Goal: Task Accomplishment & Management: Use online tool/utility

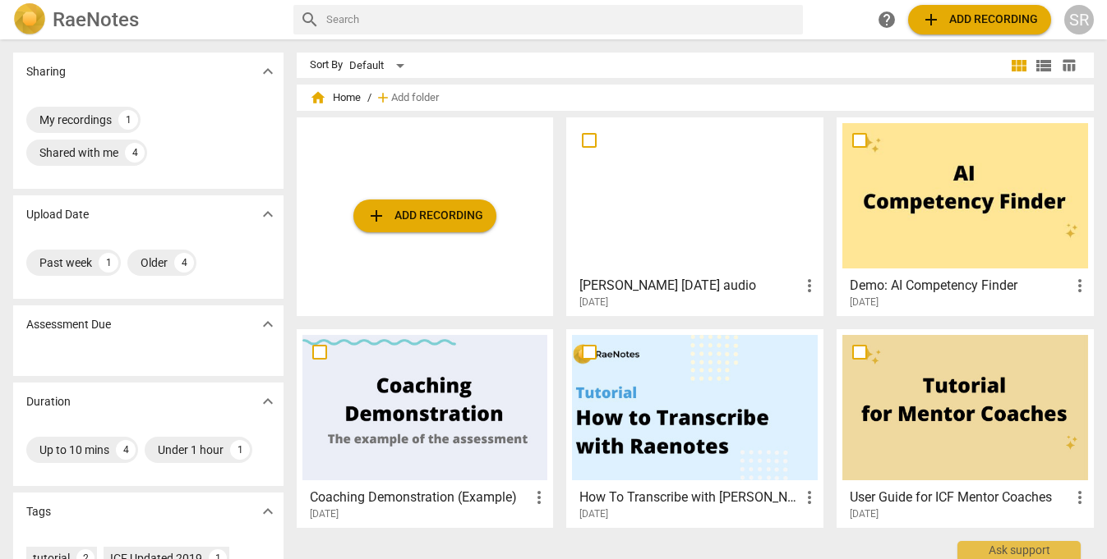
click at [688, 187] on div at bounding box center [695, 195] width 246 height 145
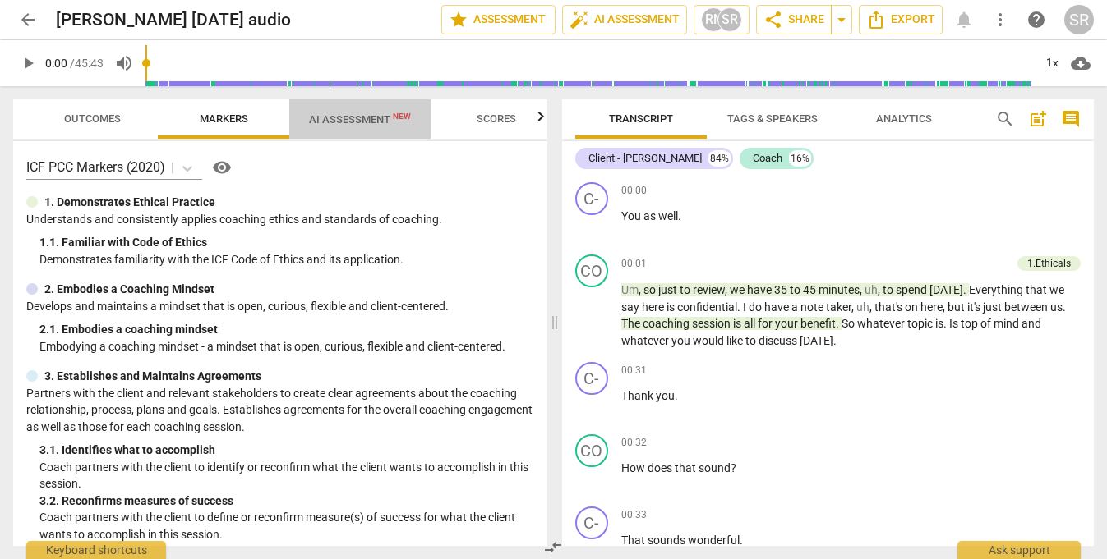
click at [340, 115] on span "AI Assessment New" at bounding box center [360, 119] width 102 height 12
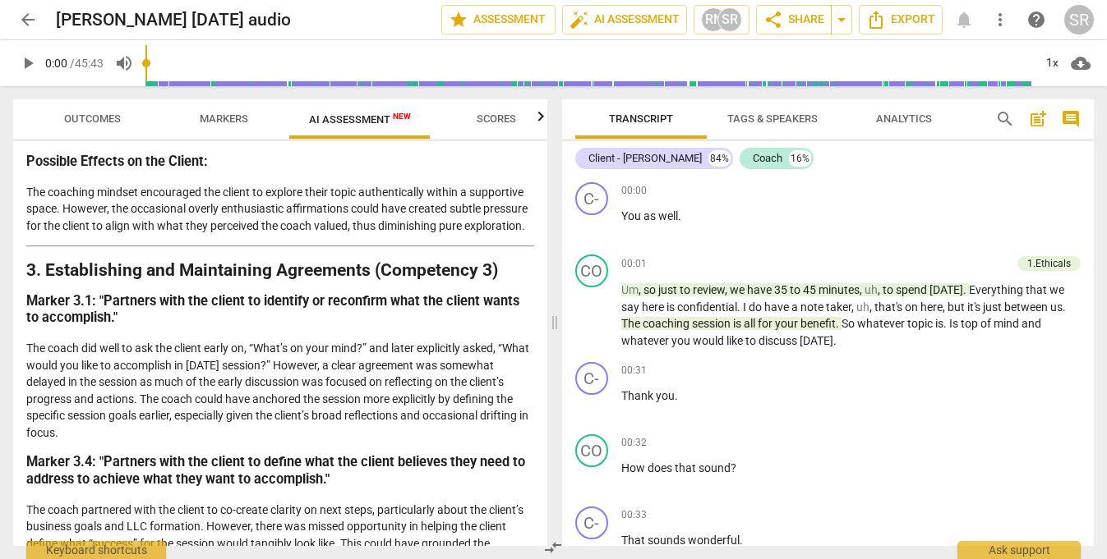
scroll to position [835, 0]
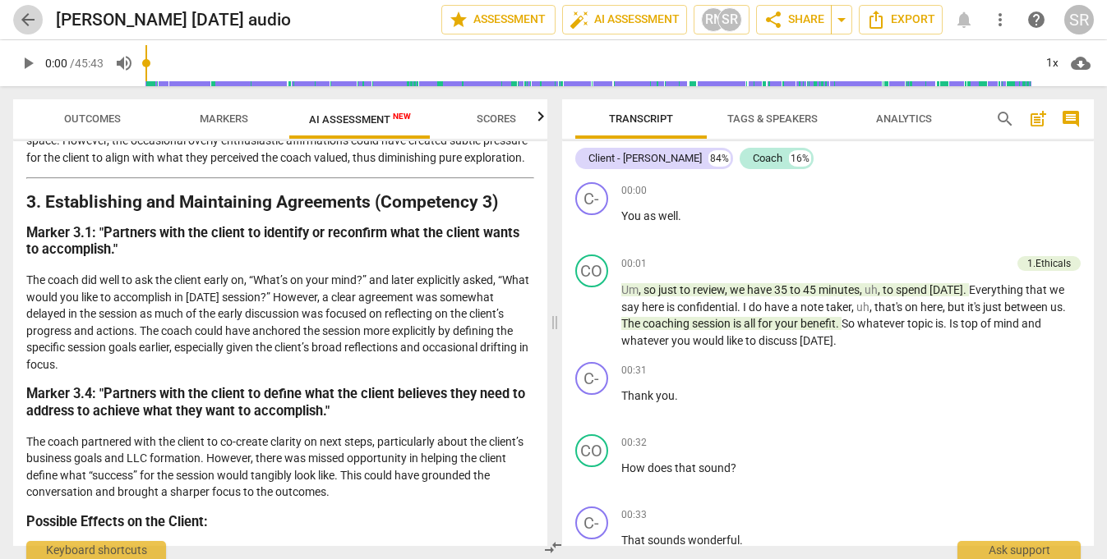
click at [24, 22] on span "arrow_back" at bounding box center [28, 20] width 20 height 20
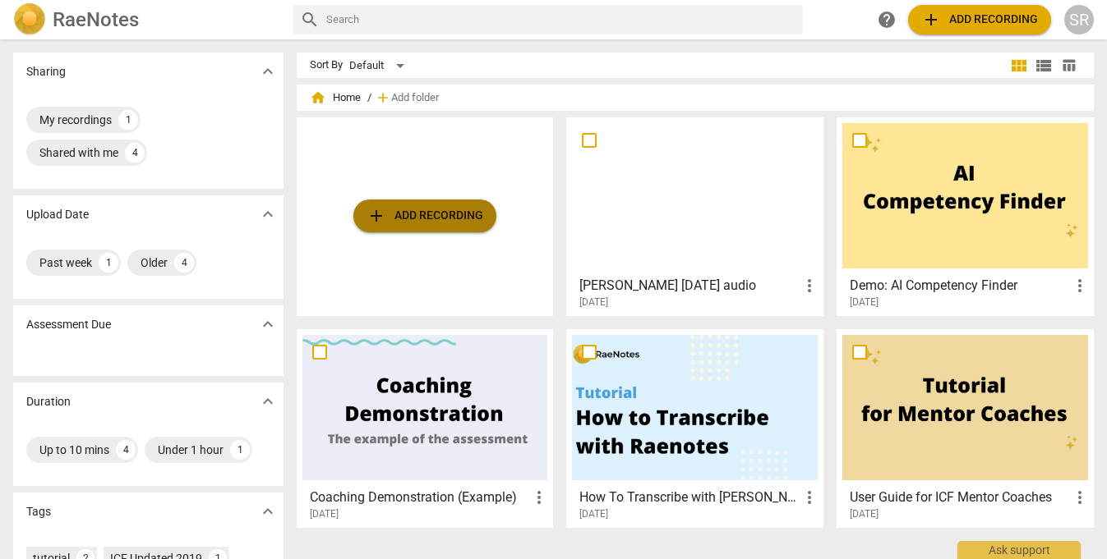
click at [420, 211] on span "add Add recording" at bounding box center [424, 216] width 117 height 20
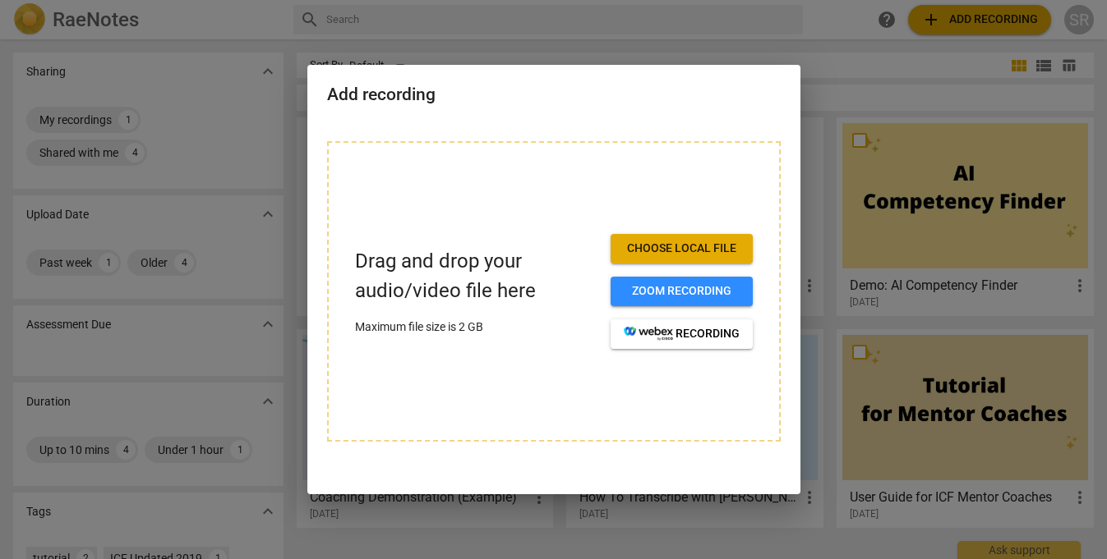
click at [646, 248] on span "Choose local file" at bounding box center [682, 249] width 116 height 16
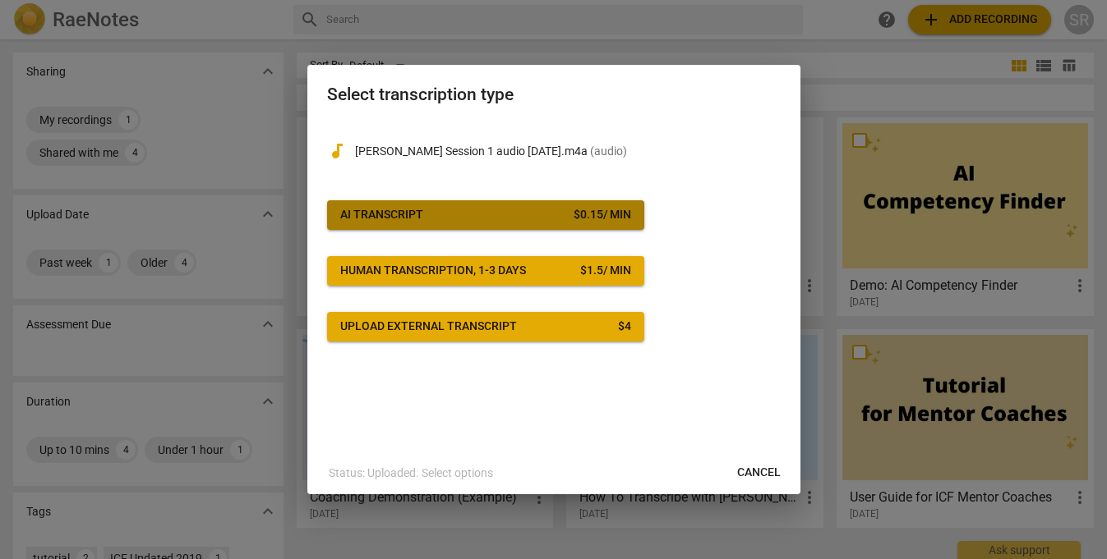
click at [437, 202] on button "AI Transcript $ 0.15 / min" at bounding box center [485, 215] width 317 height 30
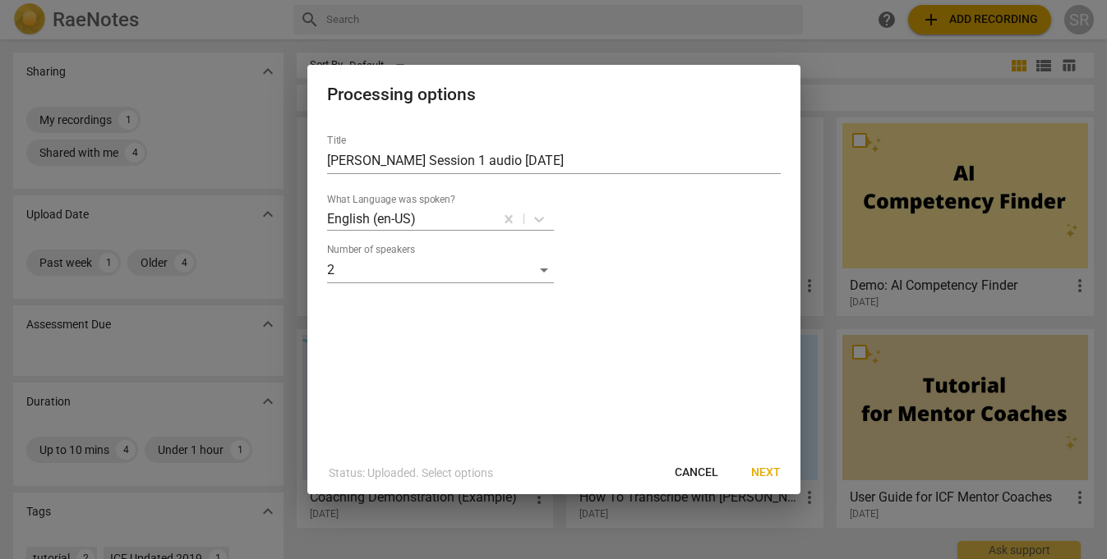
click at [773, 471] on span "Next" at bounding box center [766, 473] width 30 height 16
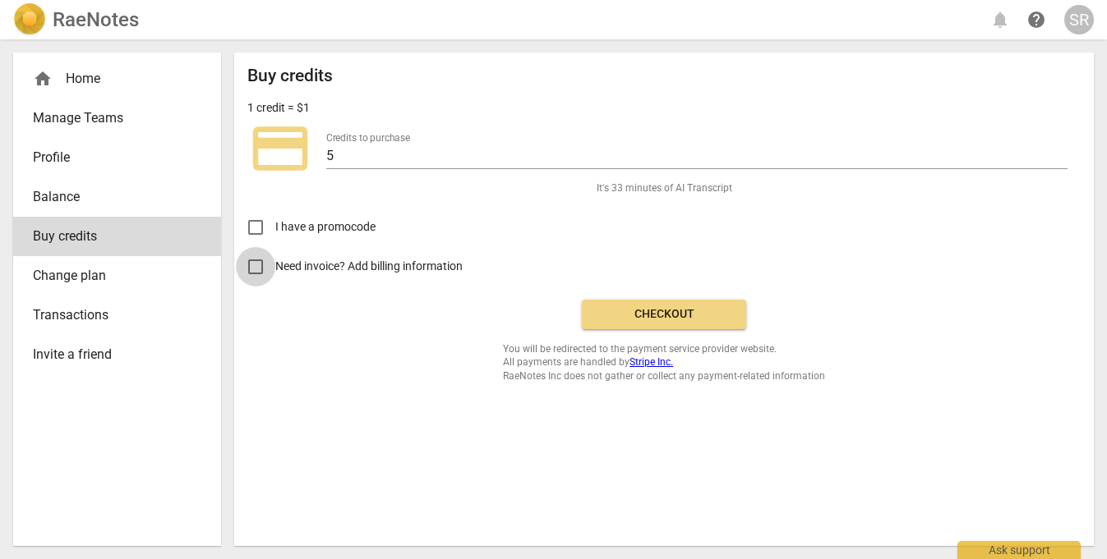
click at [251, 265] on input "Need invoice? Add billing information" at bounding box center [255, 266] width 39 height 39
checkbox input "true"
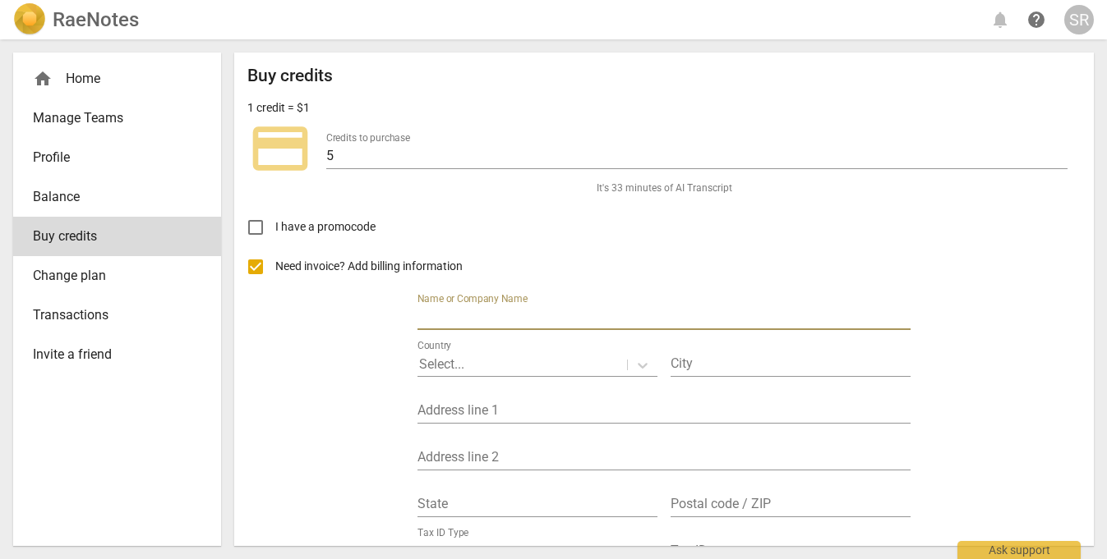
click at [543, 318] on input "text" at bounding box center [663, 318] width 493 height 24
type input "MGS Leadership Advisors"
click at [522, 362] on div at bounding box center [522, 365] width 206 height 19
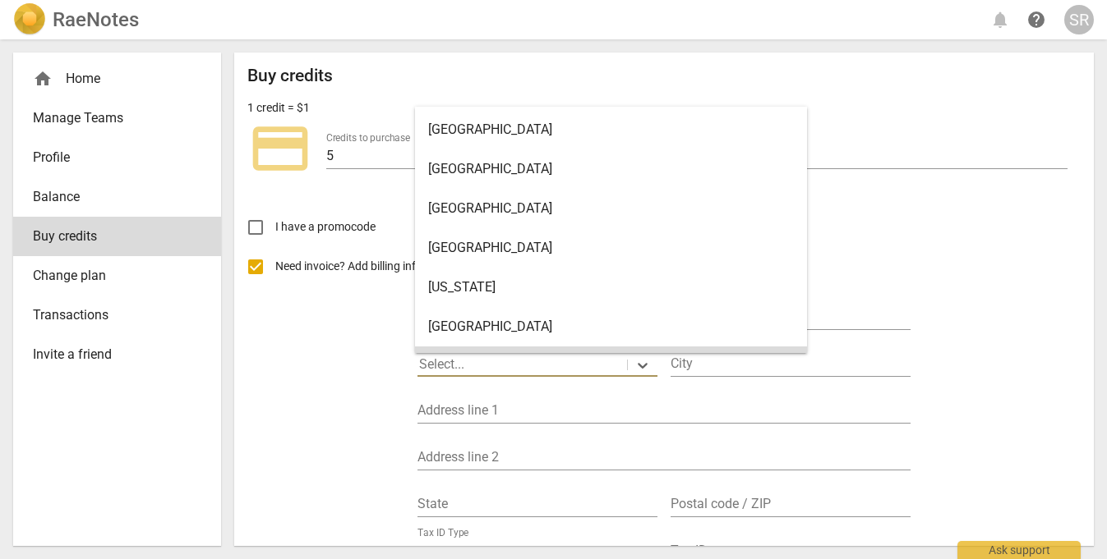
scroll to position [46, 0]
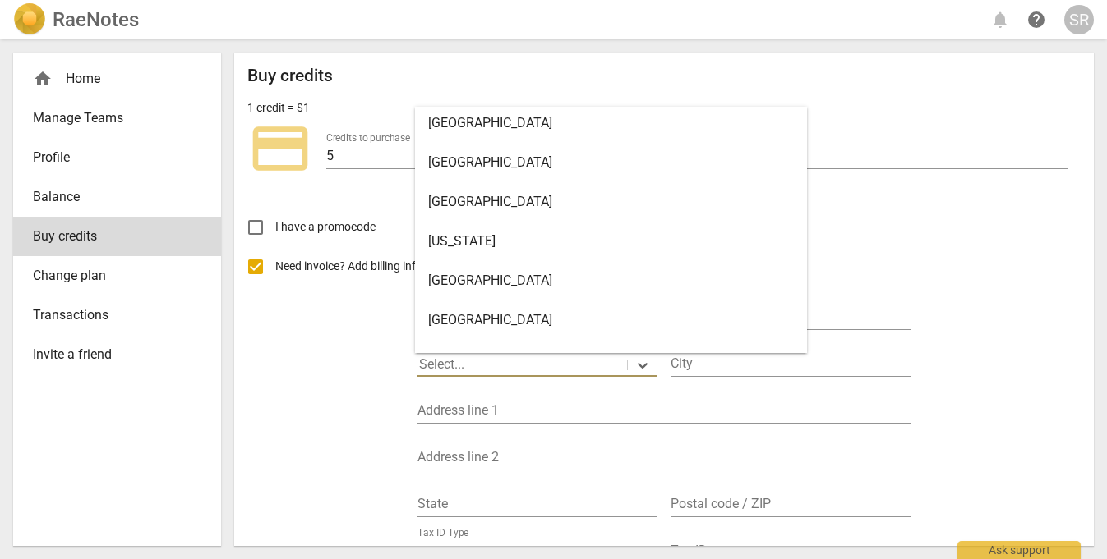
type input "u"
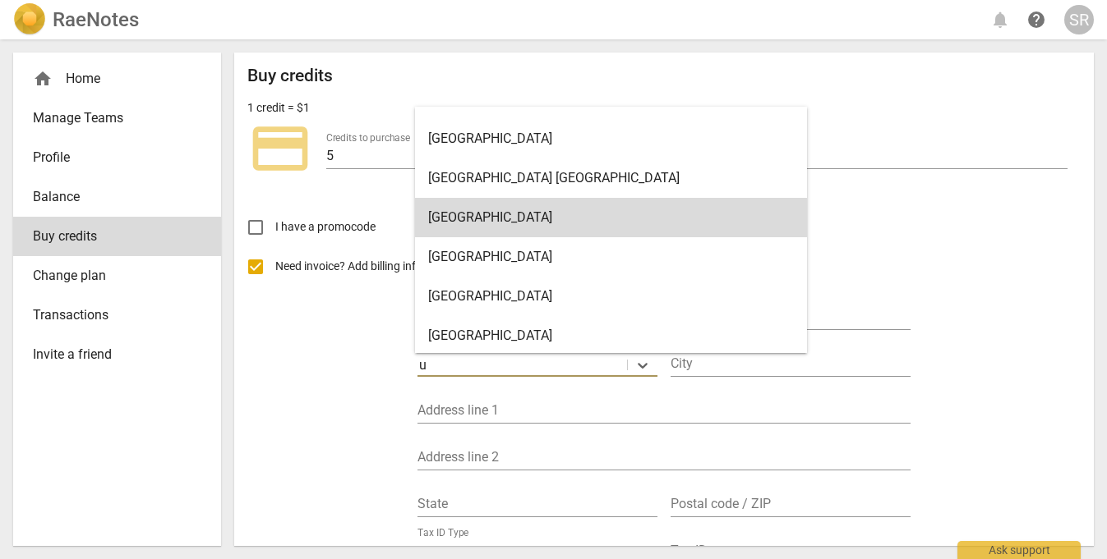
scroll to position [2948, 0]
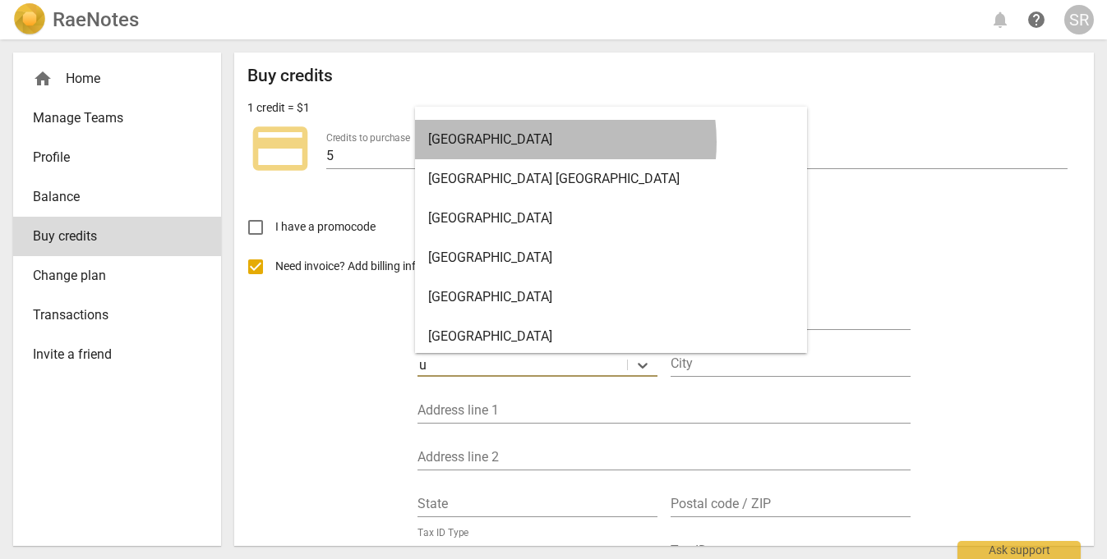
click at [536, 142] on div "United States" at bounding box center [611, 139] width 392 height 39
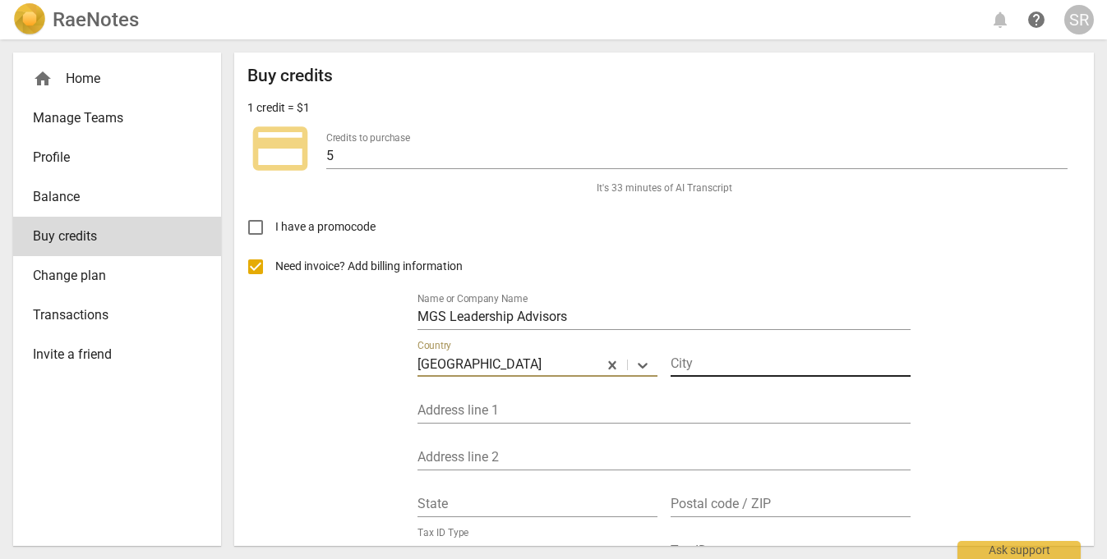
click at [728, 363] on input "text" at bounding box center [790, 365] width 240 height 24
type input "New York"
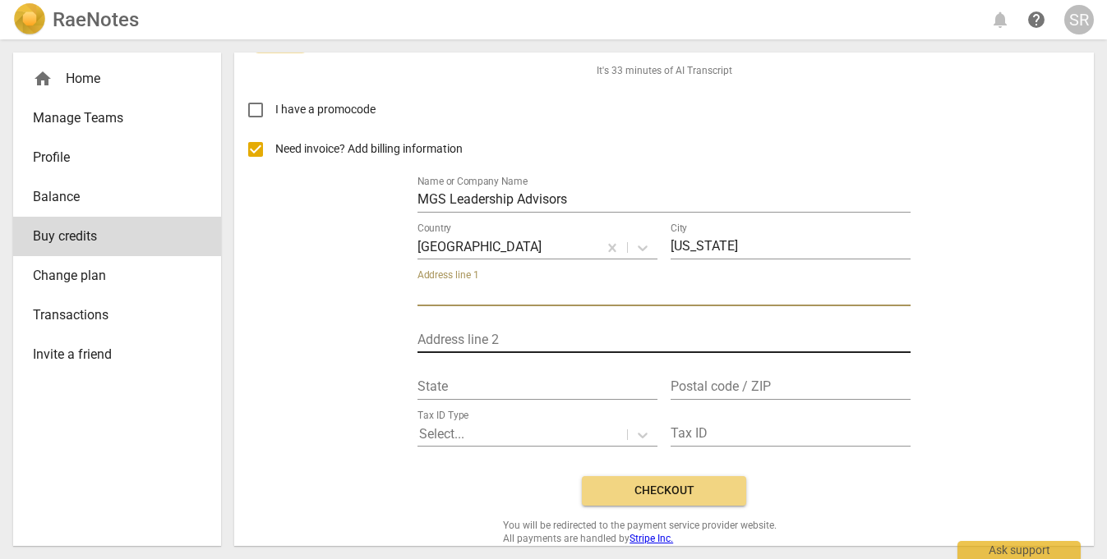
scroll to position [121, 0]
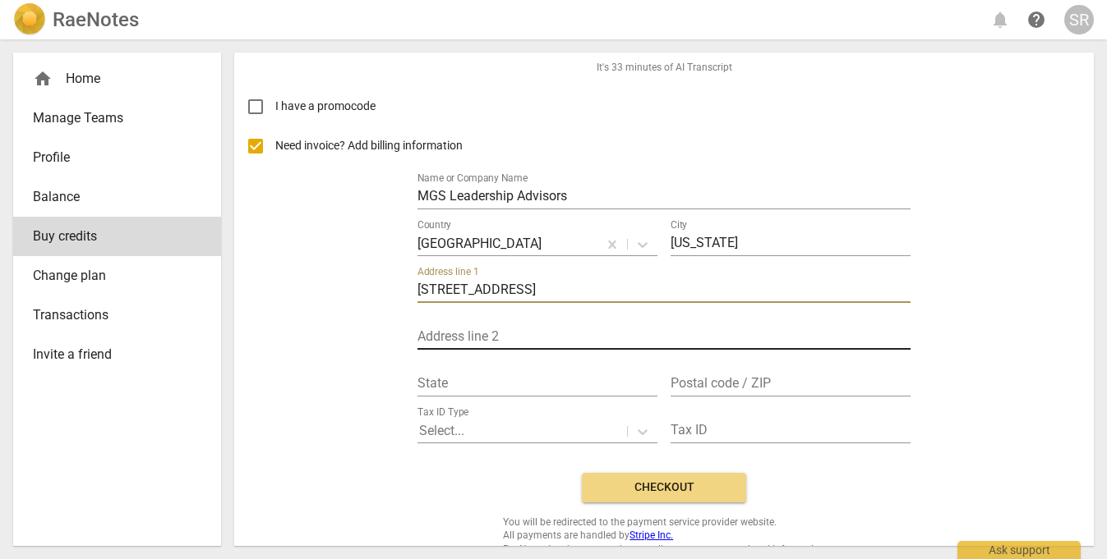
type input "200 East 84th Street"
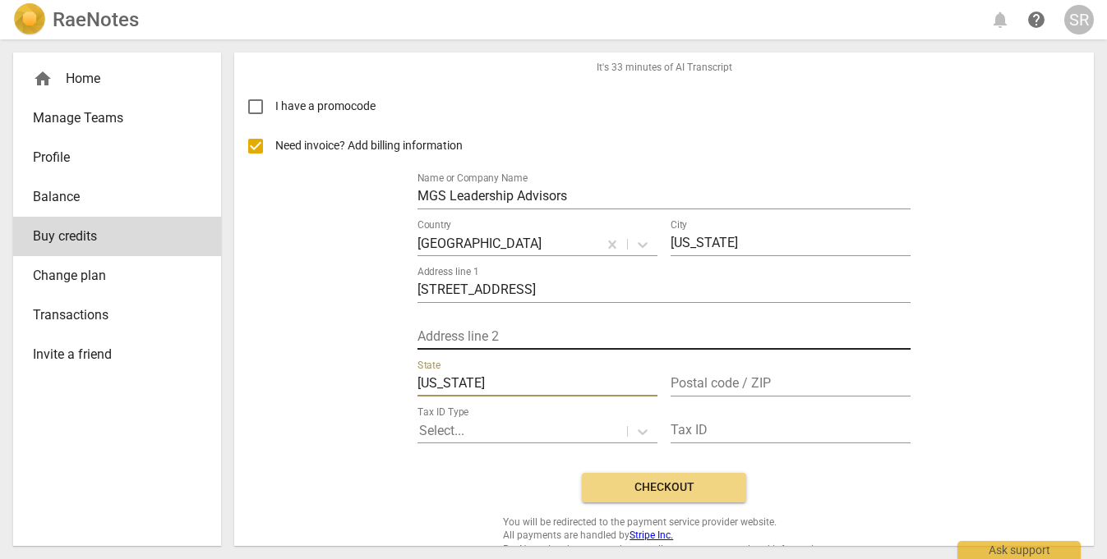
type input "New York"
type input "N"
type input "10028"
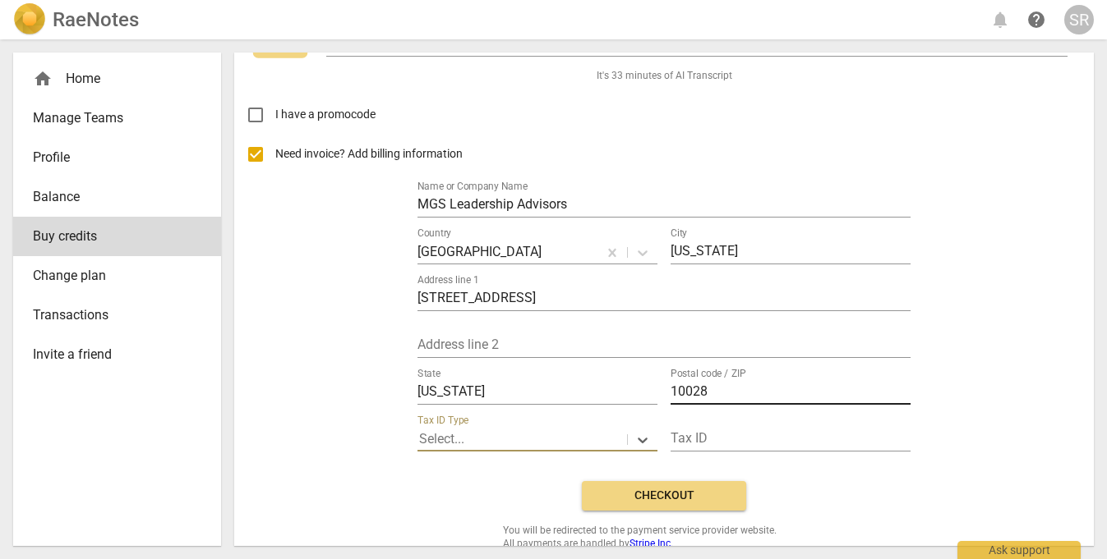
scroll to position [144, 0]
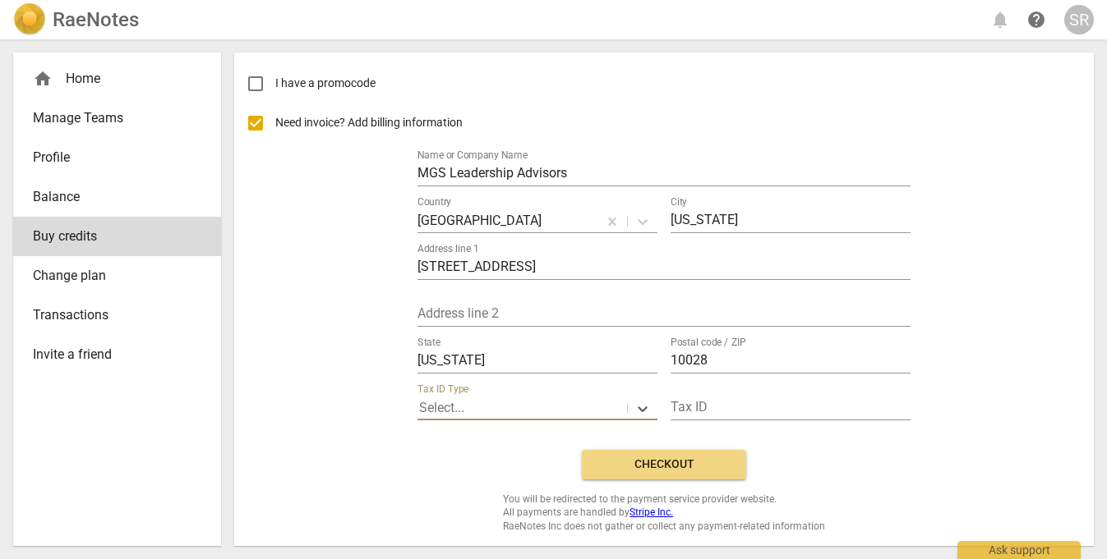
click at [684, 458] on span "Checkout" at bounding box center [664, 465] width 138 height 16
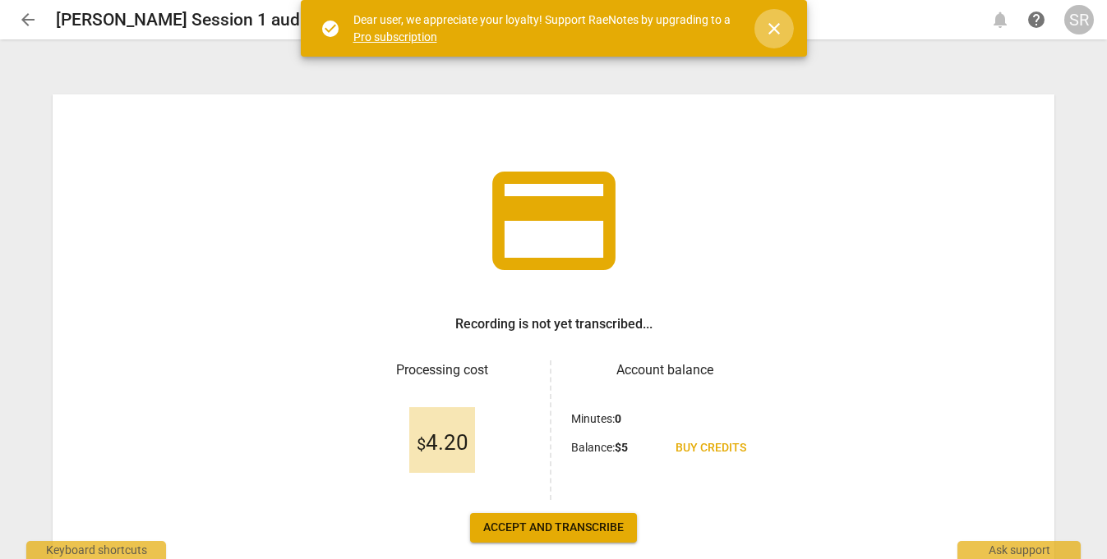
click at [776, 22] on span "close" at bounding box center [774, 29] width 20 height 20
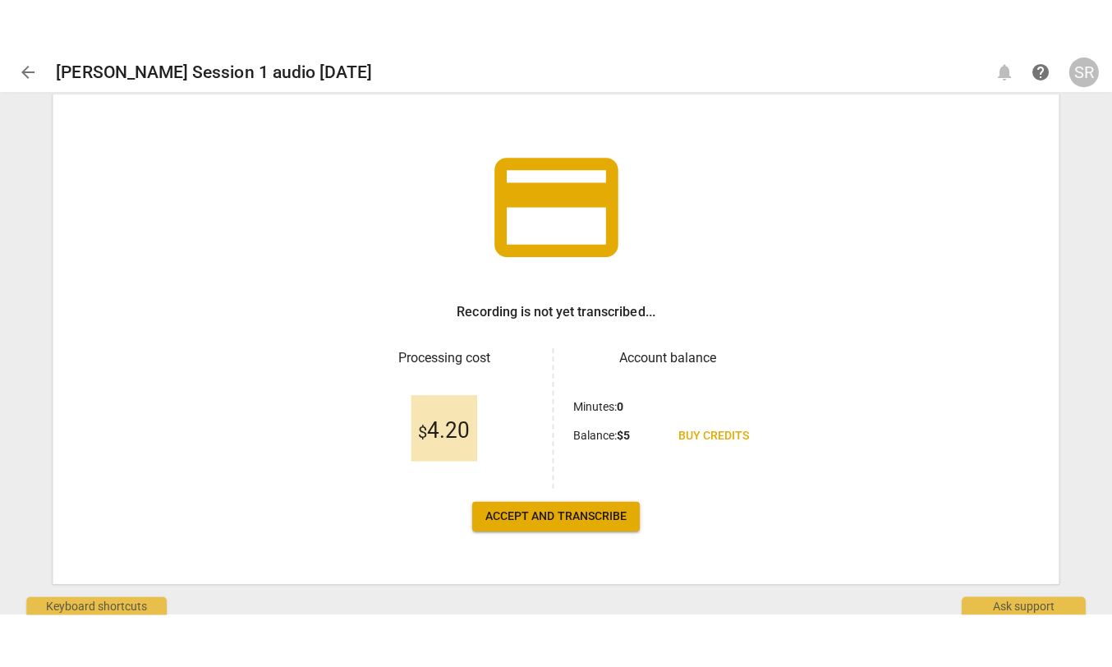
scroll to position [89, 0]
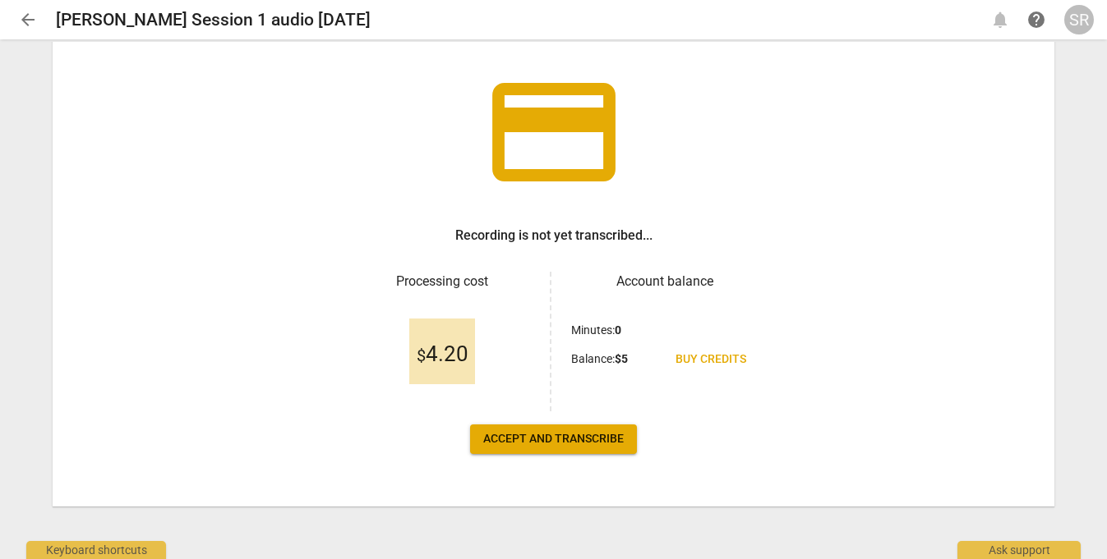
click at [564, 432] on span "Accept and transcribe" at bounding box center [553, 439] width 140 height 16
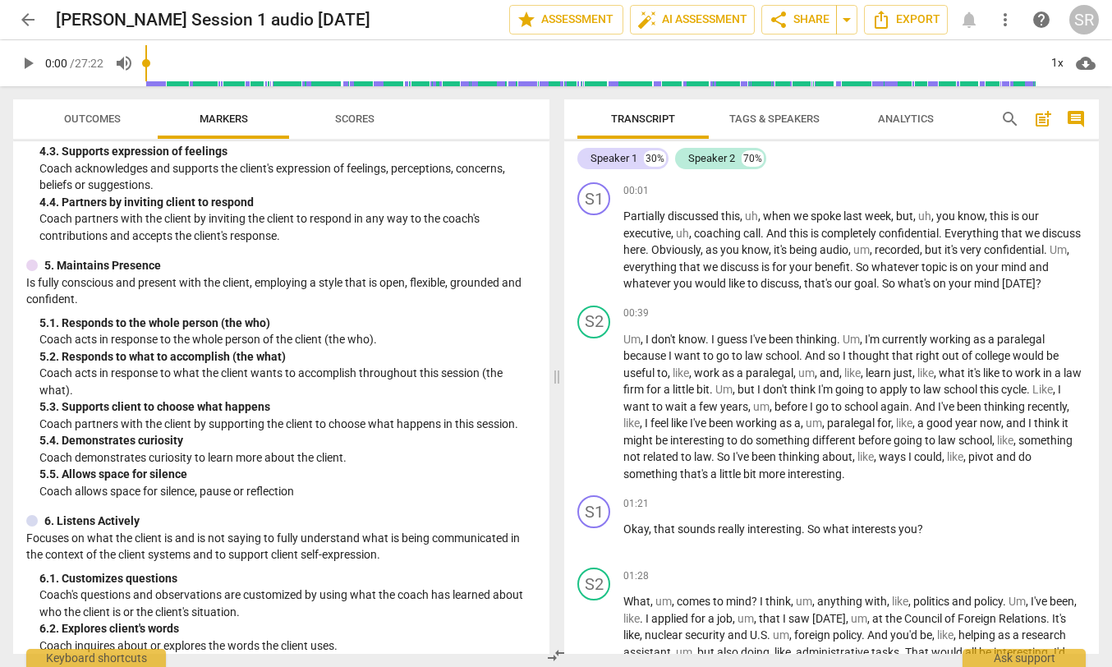
scroll to position [0, 0]
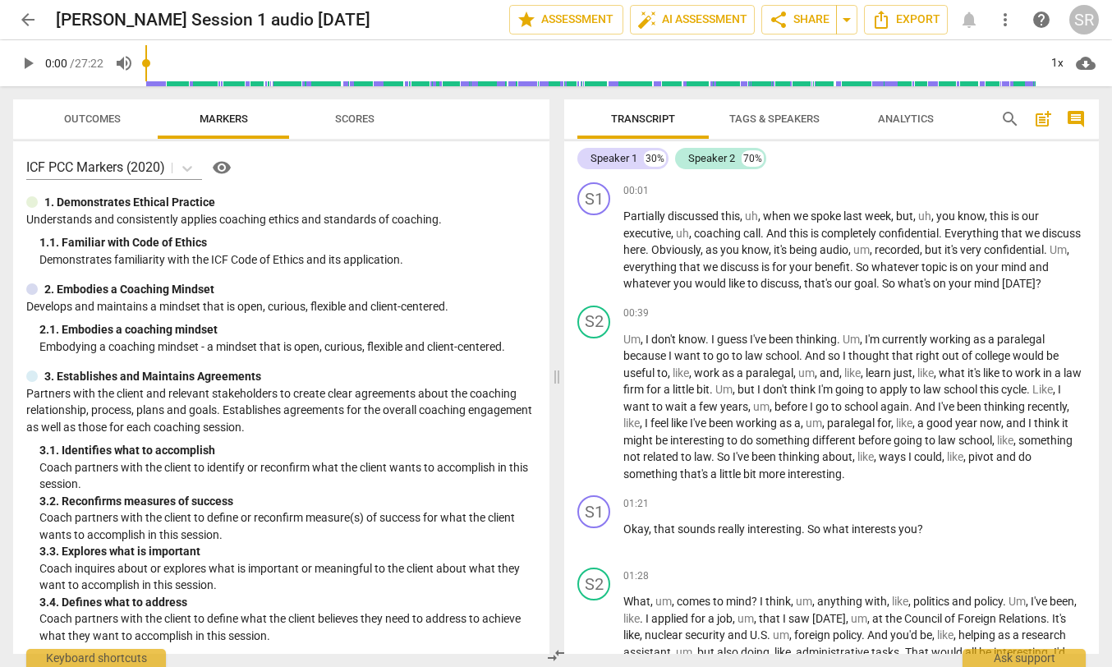
click at [351, 119] on span "Scores" at bounding box center [354, 119] width 39 height 12
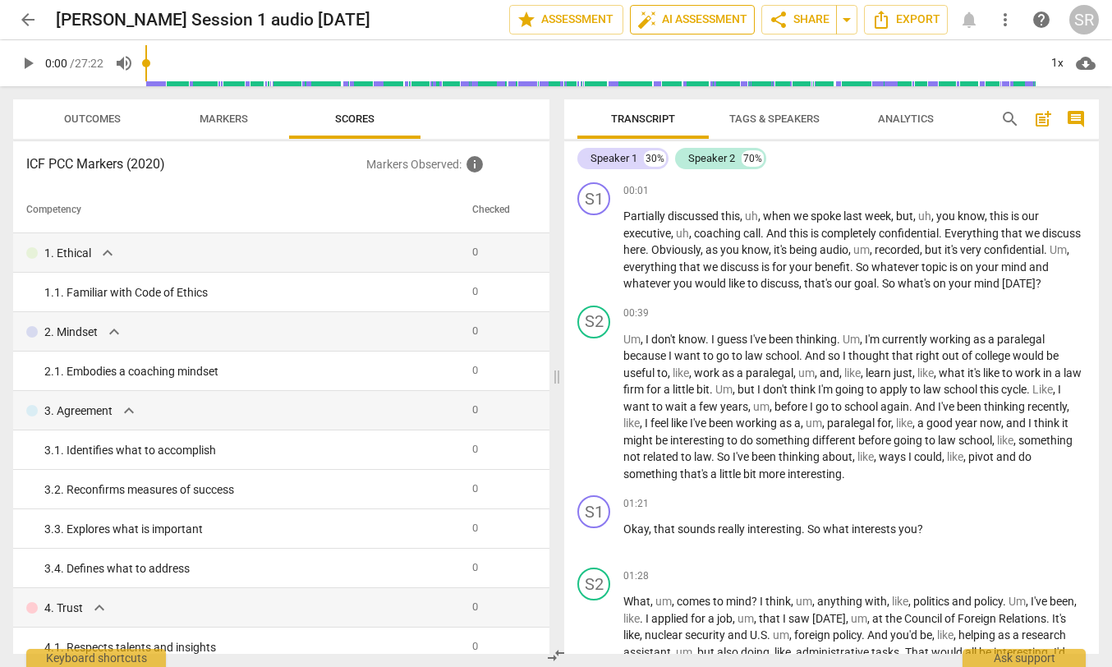
click at [707, 17] on span "auto_fix_high AI Assessment" at bounding box center [693, 20] width 110 height 20
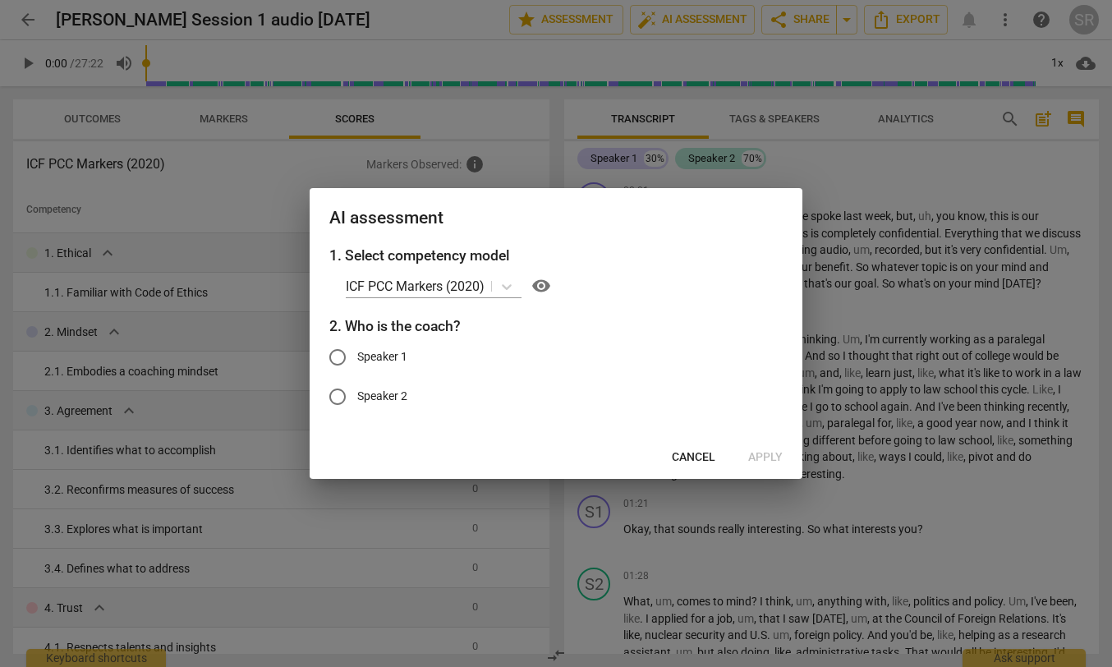
click at [687, 458] on span "Cancel" at bounding box center [694, 457] width 44 height 16
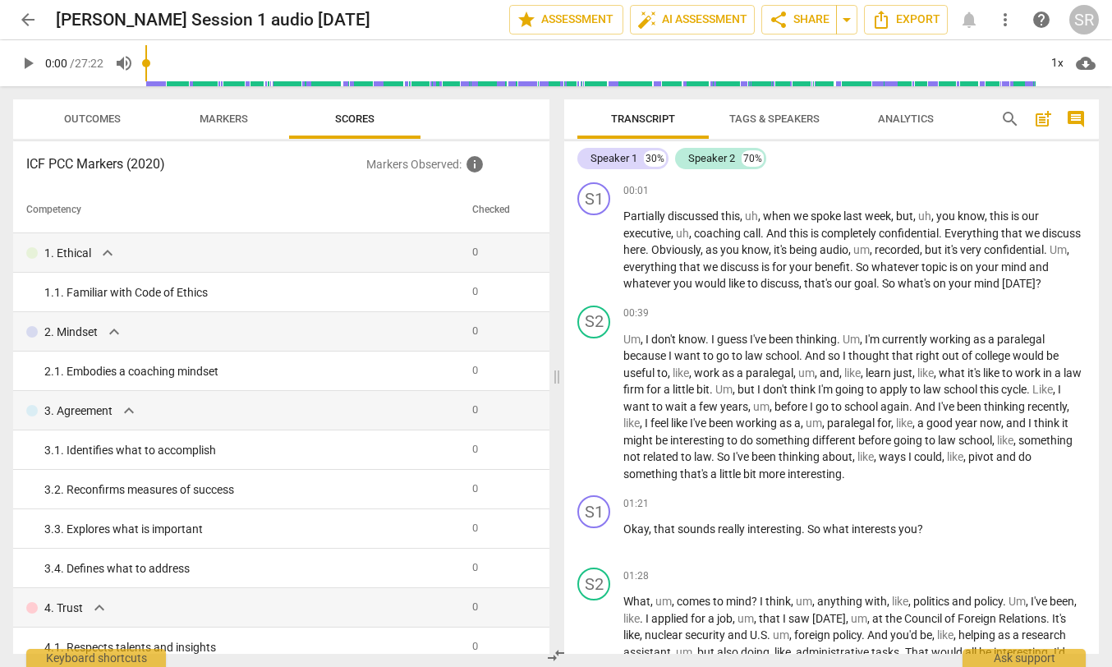
click at [776, 117] on span "Tags & Speakers" at bounding box center [775, 119] width 90 height 12
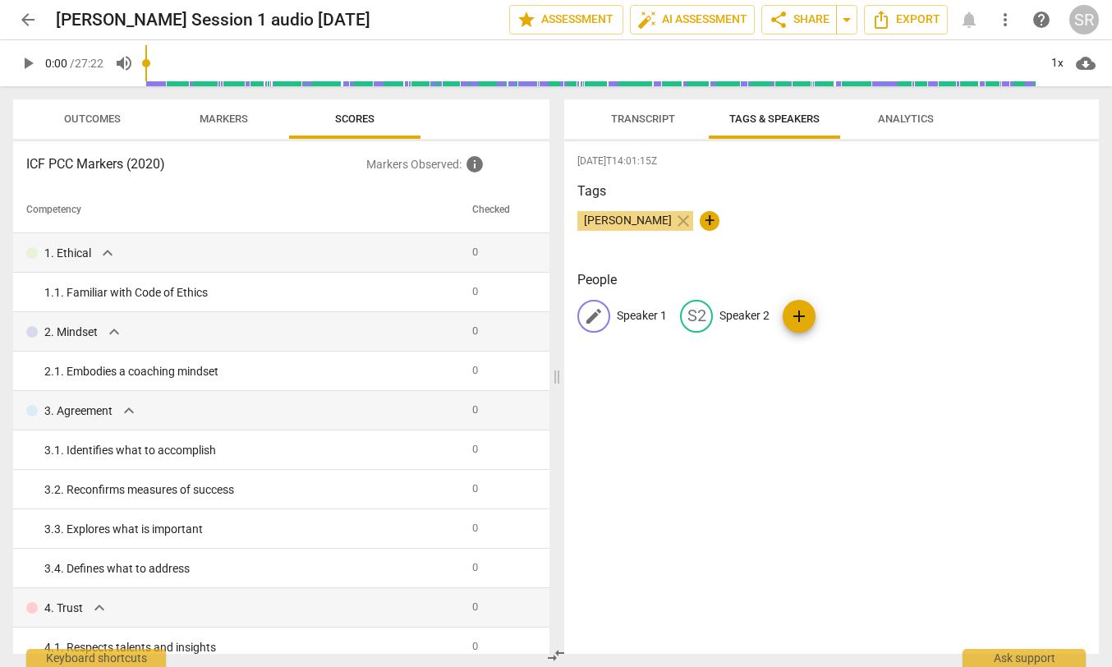
click at [633, 318] on p "Speaker 1" at bounding box center [642, 315] width 50 height 17
type input "Coach"
click at [854, 315] on p "Speaker 2" at bounding box center [851, 315] width 50 height 17
type input "Client"
click at [872, 365] on div "[DATE]T14:01:15Z Tags [PERSON_NAME] close + People CO Coach edit Client delete …" at bounding box center [831, 397] width 535 height 513
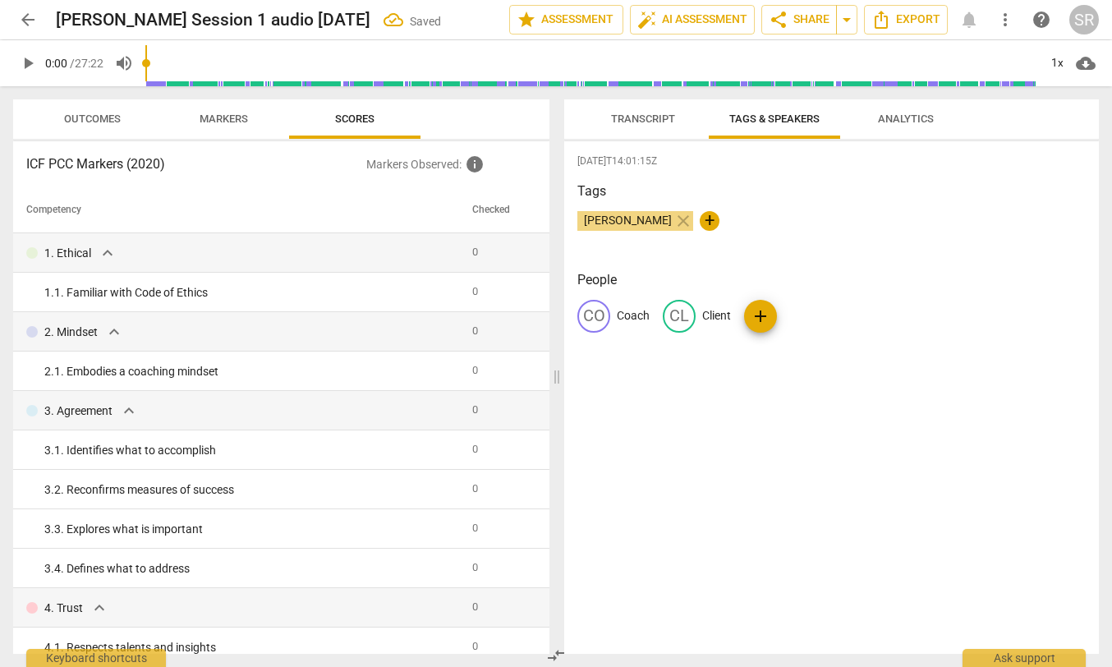
click at [665, 111] on span "Transcript" at bounding box center [644, 119] width 104 height 22
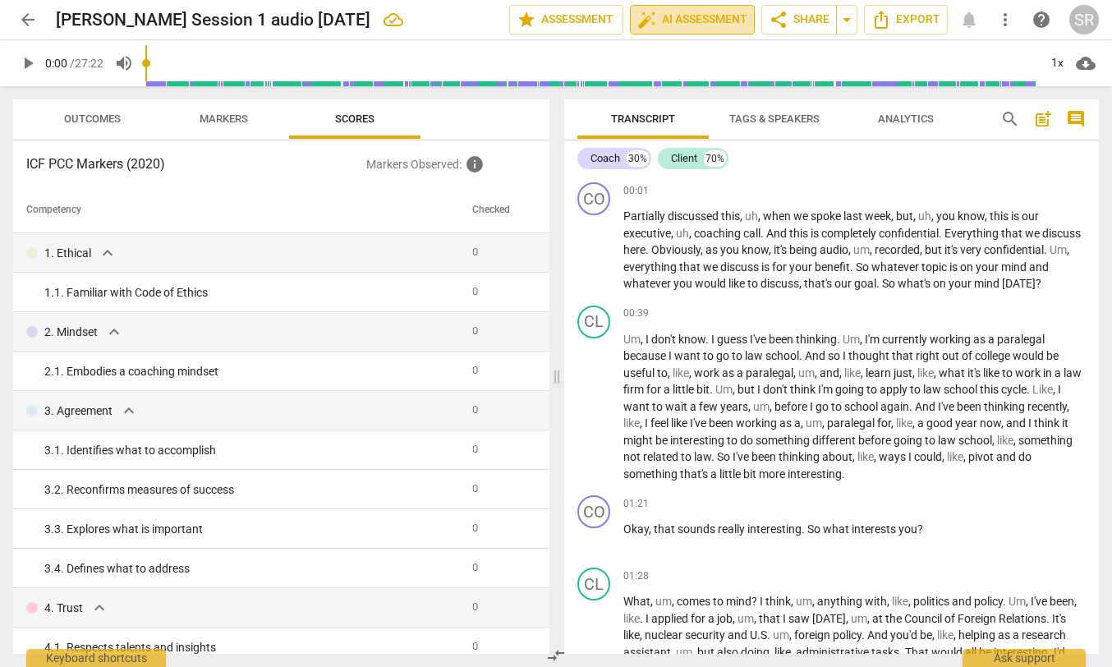
click at [683, 18] on span "auto_fix_high AI Assessment" at bounding box center [693, 20] width 110 height 20
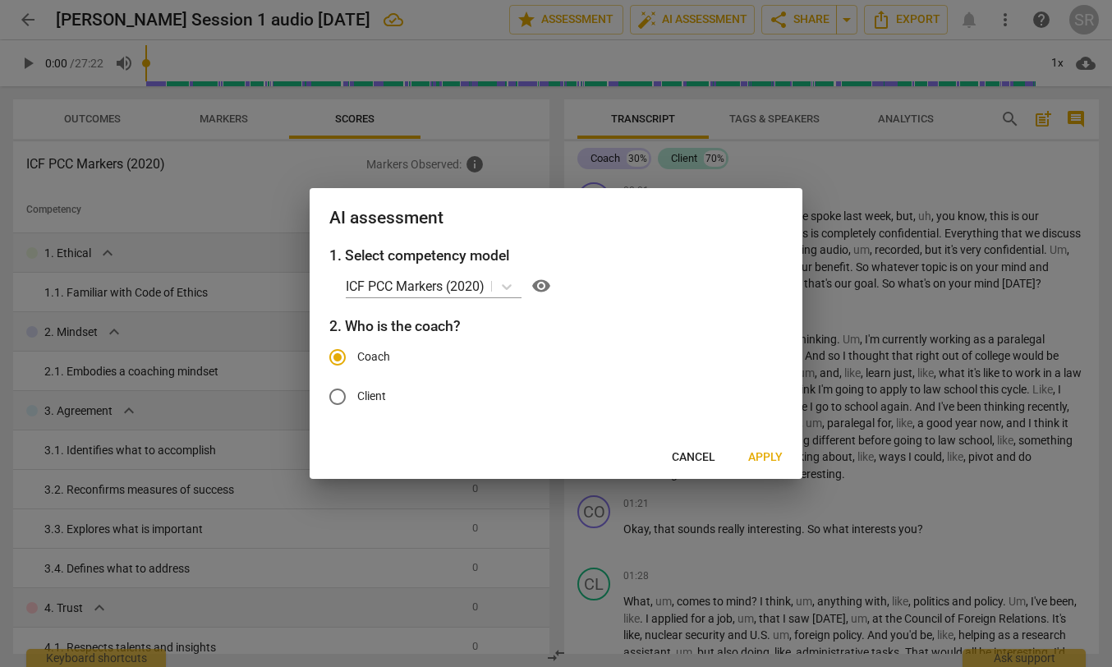
click at [756, 461] on span "Apply" at bounding box center [765, 457] width 35 height 16
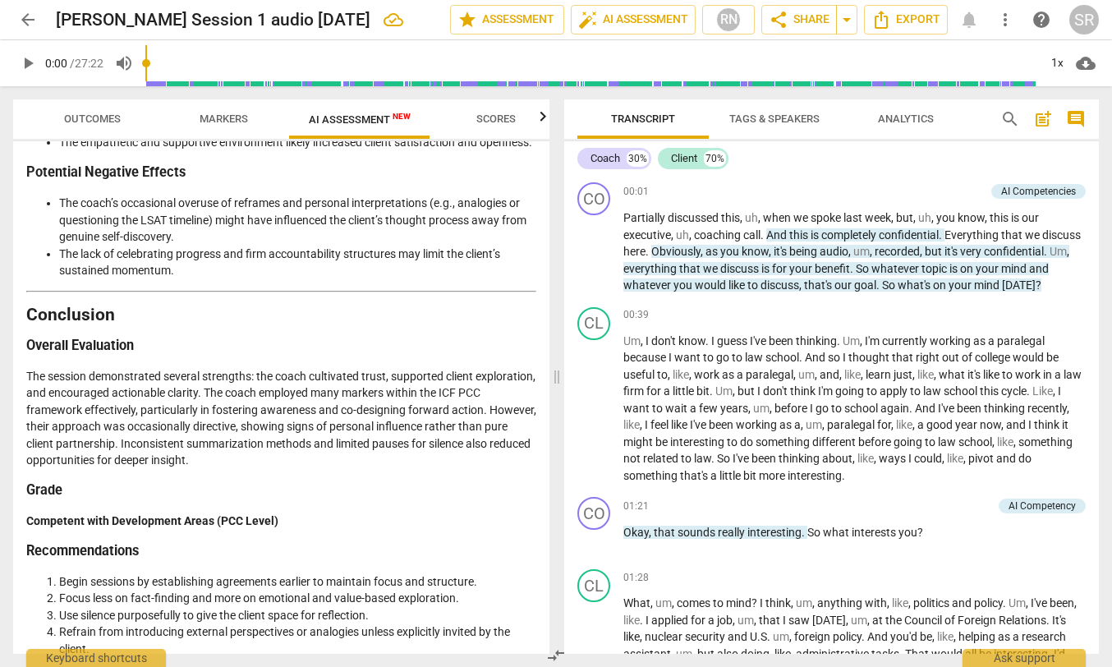
scroll to position [2280, 0]
